Goal: Transaction & Acquisition: Purchase product/service

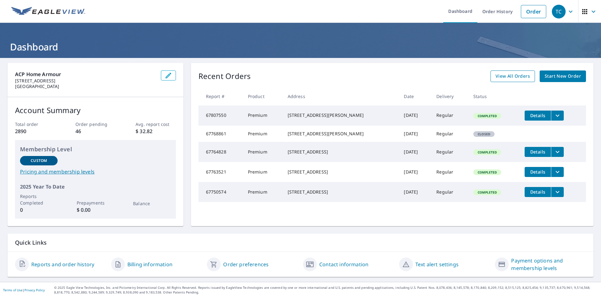
click at [516, 74] on span "View All Orders" at bounding box center [512, 76] width 34 height 8
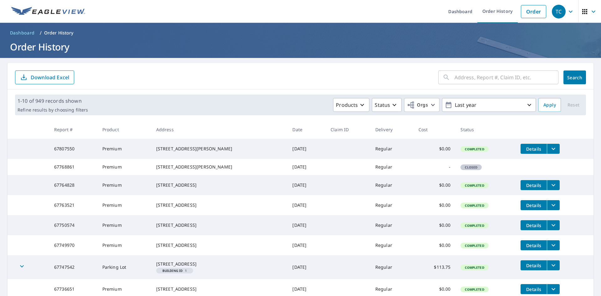
click at [489, 66] on div "​ Search Download Excel" at bounding box center [301, 76] width 586 height 27
click at [487, 73] on input "text" at bounding box center [506, 78] width 104 height 18
paste input "nicolandrea120196"
type input "nicolandrea120196"
paste input "[STREET_ADDRESS]"
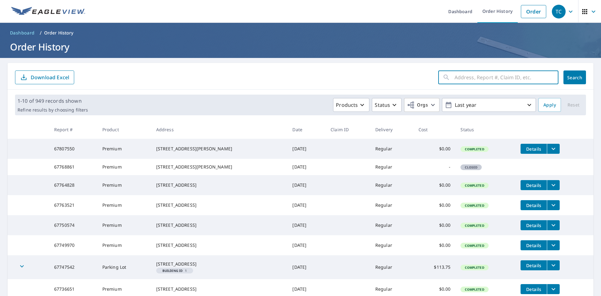
type input "[STREET_ADDRESS]"
click button "Search" at bounding box center [574, 77] width 23 height 14
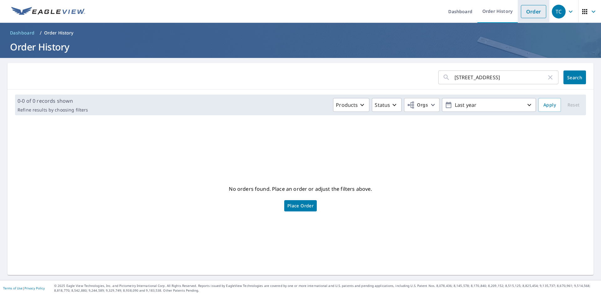
click at [526, 16] on link "Order" at bounding box center [533, 11] width 25 height 13
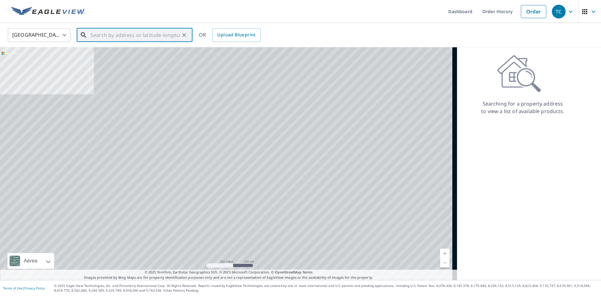
click at [115, 39] on input "text" at bounding box center [134, 35] width 89 height 18
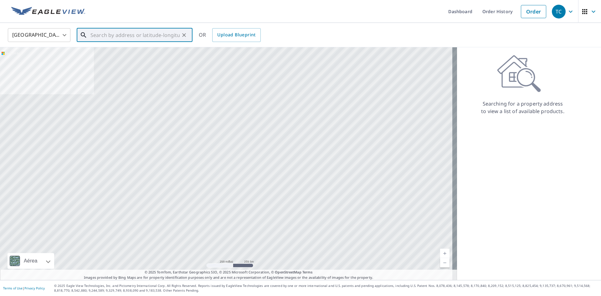
paste input "[STREET_ADDRESS]"
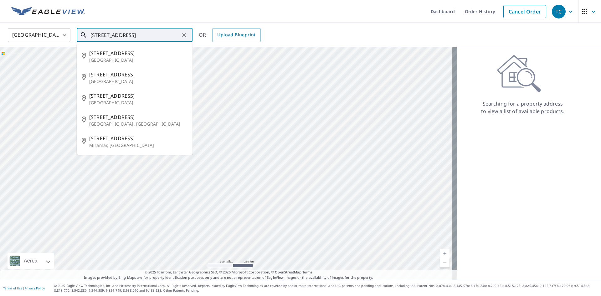
type input "[STREET_ADDRESS]"
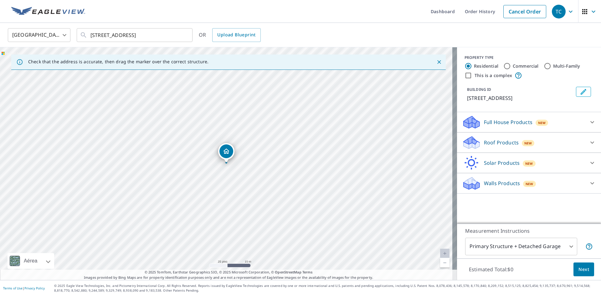
click at [496, 143] on p "Roof Products" at bounding box center [501, 143] width 35 height 8
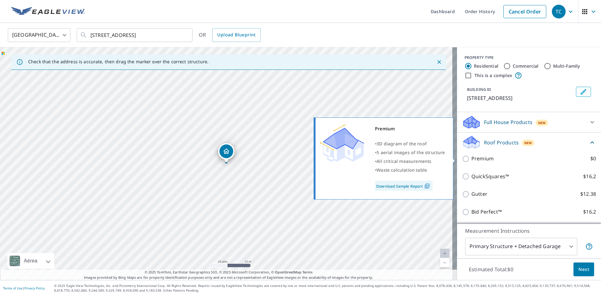
click at [471, 159] on p "Premium" at bounding box center [482, 159] width 22 height 8
click at [469, 159] on input "Premium $0" at bounding box center [466, 159] width 9 height 8
checkbox input "true"
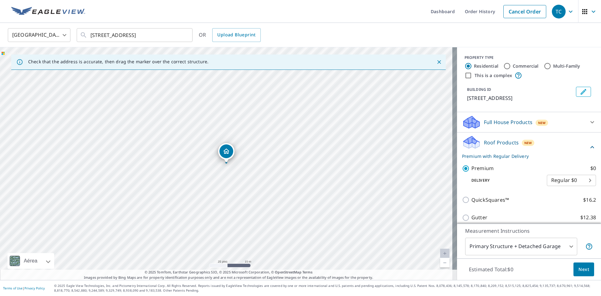
click at [578, 268] on span "Next" at bounding box center [583, 269] width 11 height 8
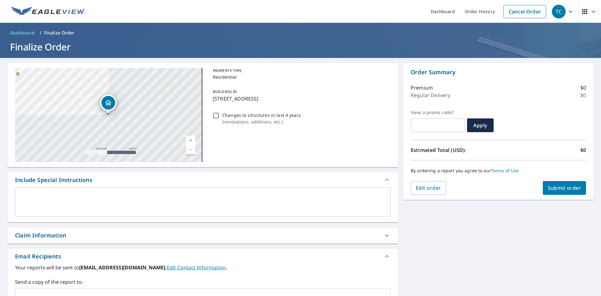
click at [562, 187] on span "Submit order" at bounding box center [564, 187] width 33 height 7
checkbox input "true"
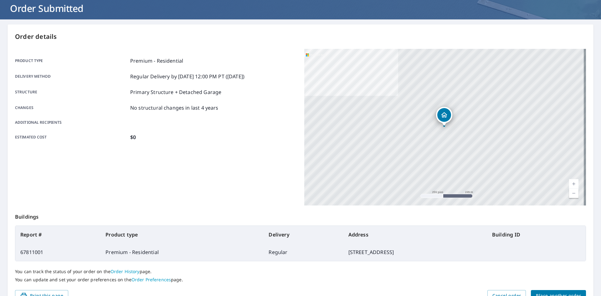
scroll to position [10, 0]
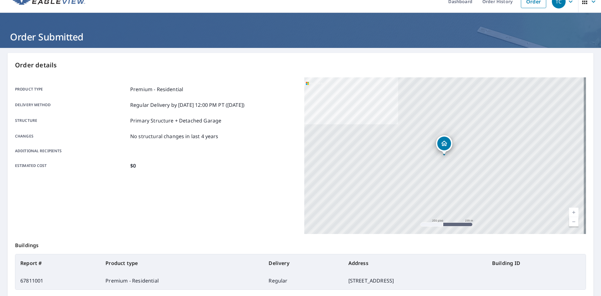
click at [59, 5] on img at bounding box center [48, 1] width 74 height 9
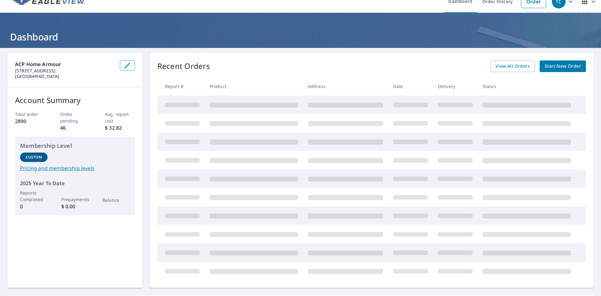
scroll to position [2, 0]
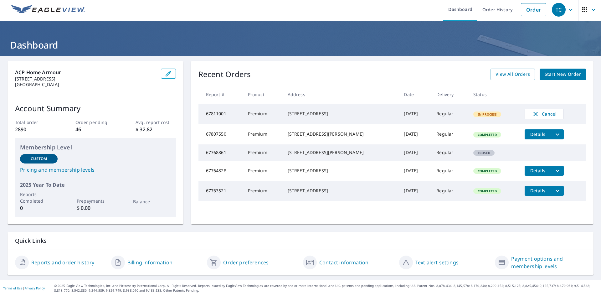
click at [309, 117] on div "[STREET_ADDRESS]" at bounding box center [341, 113] width 106 height 6
click at [491, 118] on td "In Process" at bounding box center [493, 114] width 51 height 21
drag, startPoint x: 485, startPoint y: 118, endPoint x: 455, endPoint y: 118, distance: 30.4
click at [485, 117] on div "In Process" at bounding box center [487, 114] width 28 height 6
click at [399, 117] on td "[DATE]" at bounding box center [415, 114] width 33 height 21
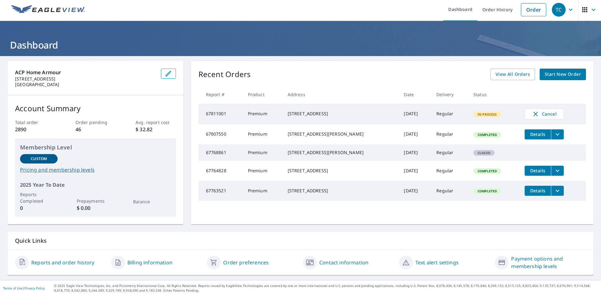
click at [287, 118] on td "[STREET_ADDRESS]" at bounding box center [341, 114] width 116 height 21
click at [232, 116] on td "67811001" at bounding box center [220, 114] width 44 height 21
